Goal: Information Seeking & Learning: Learn about a topic

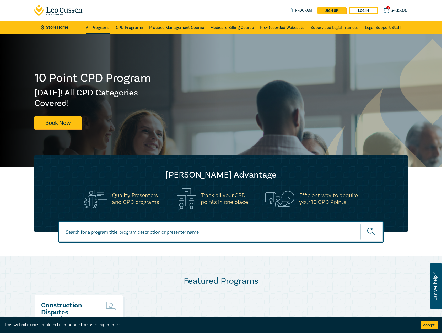
click at [101, 26] on link "All Programs" at bounding box center [98, 27] width 24 height 13
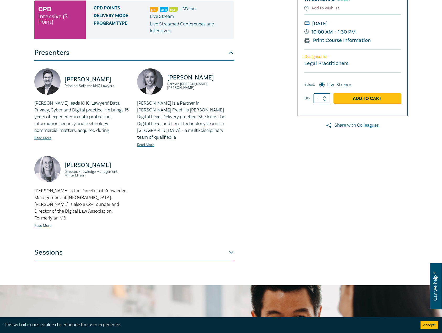
scroll to position [52, 0]
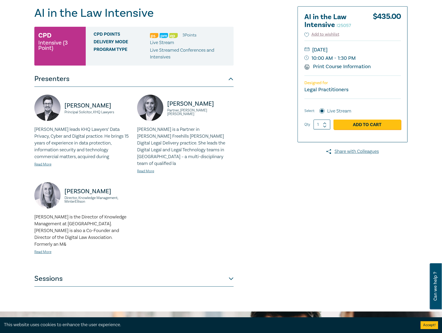
click at [216, 274] on div "AI in the Law Intensive I25057 CPD Intensive (3 Point) CPD Points 3 Point s Del…" at bounding box center [221, 146] width 442 height 330
click at [193, 271] on button "Sessions" at bounding box center [133, 279] width 199 height 16
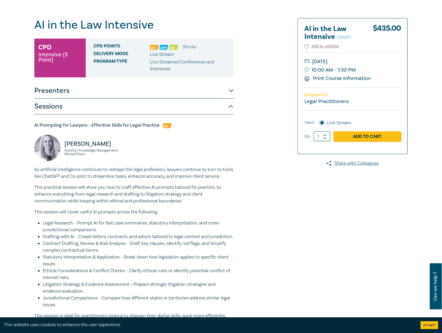
scroll to position [0, 0]
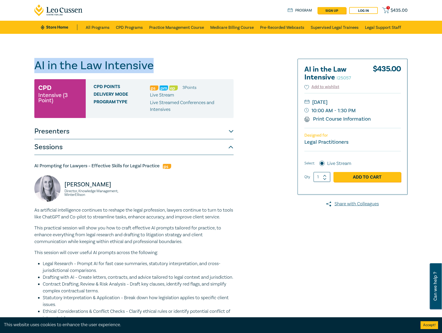
drag, startPoint x: 178, startPoint y: 69, endPoint x: 0, endPoint y: 56, distance: 178.8
copy h1 "AI in the Law Intensive"
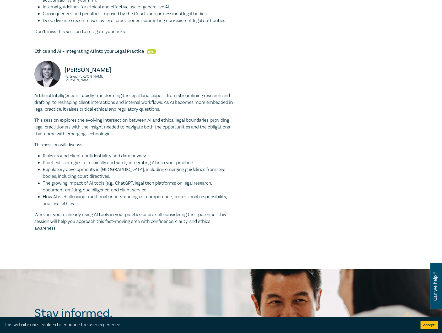
scroll to position [498, 0]
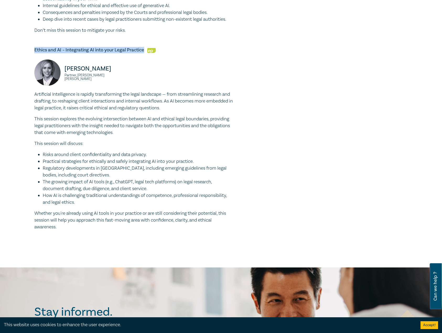
drag, startPoint x: 143, startPoint y: 71, endPoint x: 15, endPoint y: 64, distance: 128.2
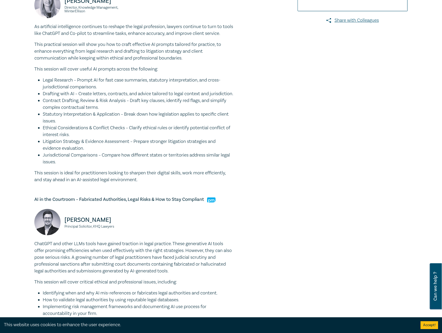
scroll to position [26, 0]
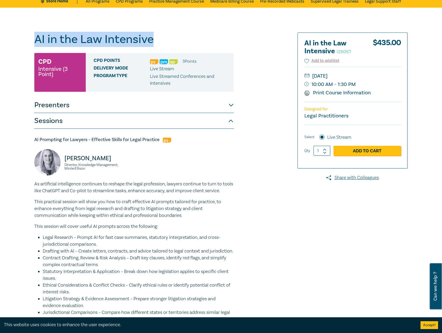
drag, startPoint x: 171, startPoint y: 41, endPoint x: 16, endPoint y: 39, distance: 155.3
copy h1 "AI in the Law Intensive"
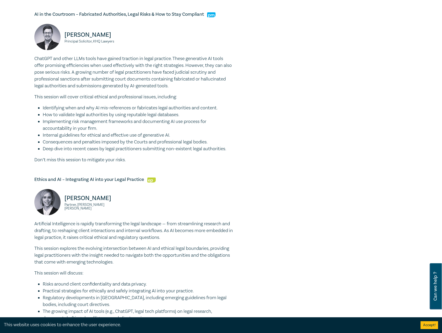
scroll to position [445, 0]
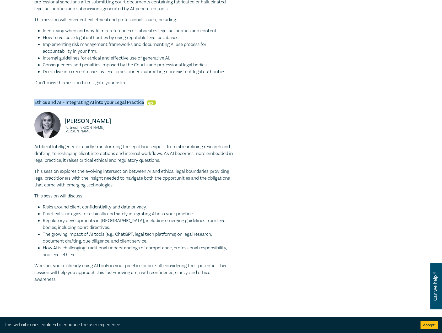
drag, startPoint x: 144, startPoint y: 123, endPoint x: 30, endPoint y: 123, distance: 113.9
copy h5 "Ethics and AI – Integrating AI into your Legal Practice"
drag, startPoint x: 136, startPoint y: 154, endPoint x: 60, endPoint y: 145, distance: 76.2
click at [60, 143] on div "Emily Coghlan Partner, Herbert Smith Freehills Kramer" at bounding box center [133, 127] width 205 height 31
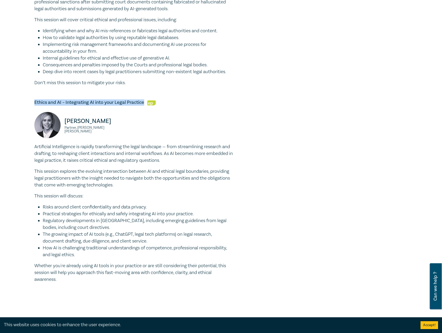
copy div "Emily Coghlan Partner, Herbert Smith Freehills Kramer"
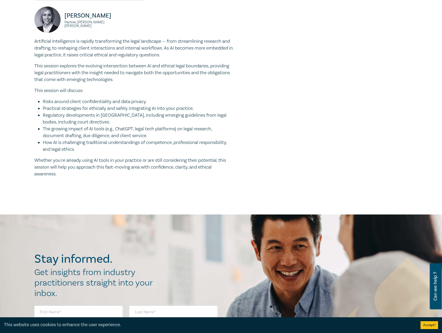
scroll to position [628, 0]
